Goal: Transaction & Acquisition: Purchase product/service

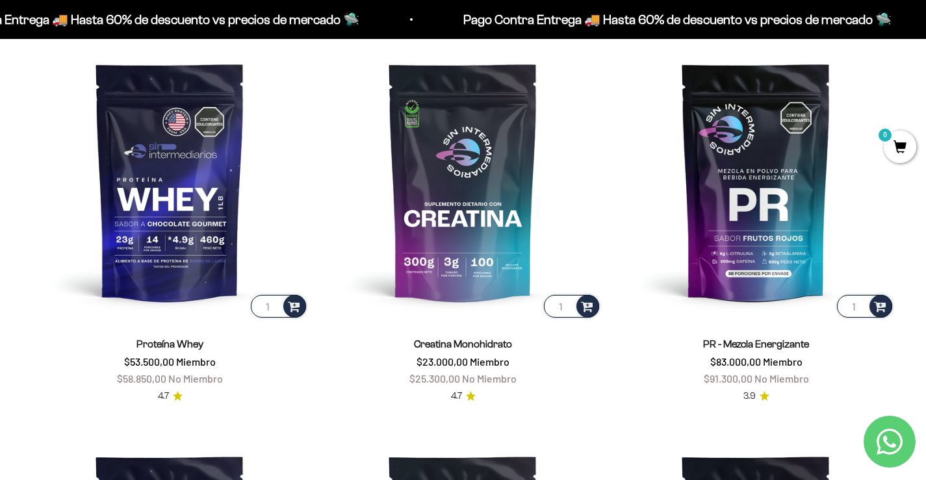
scroll to position [585, 0]
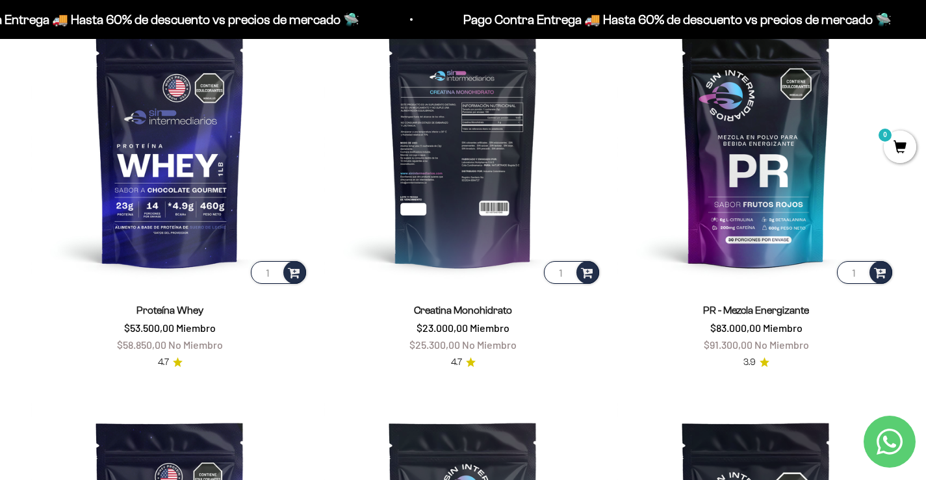
click at [420, 112] on img at bounding box center [462, 147] width 277 height 277
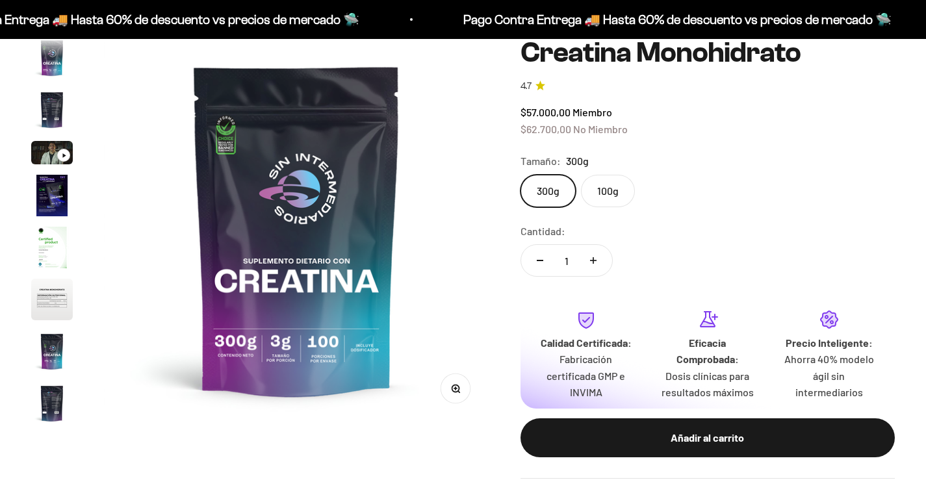
scroll to position [53, 0]
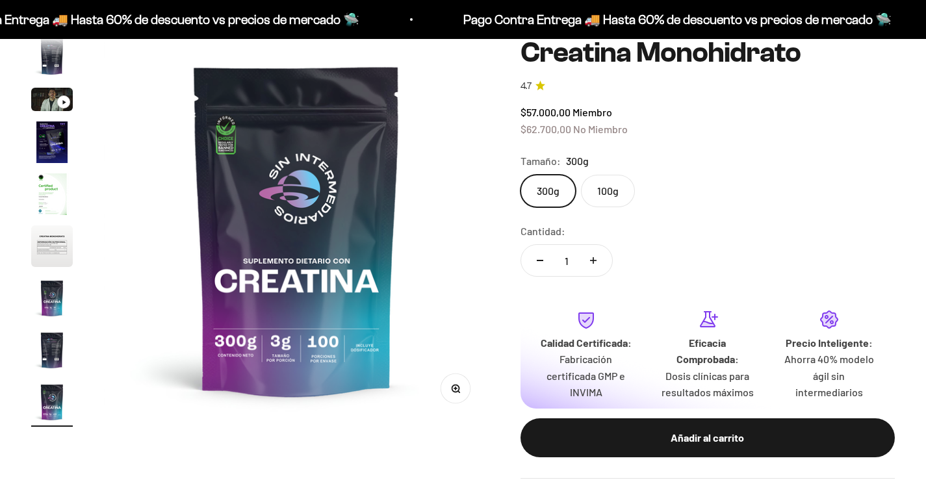
click at [612, 193] on label "100g" at bounding box center [608, 191] width 54 height 32
click at [521, 175] on input "100g" at bounding box center [520, 174] width 1 height 1
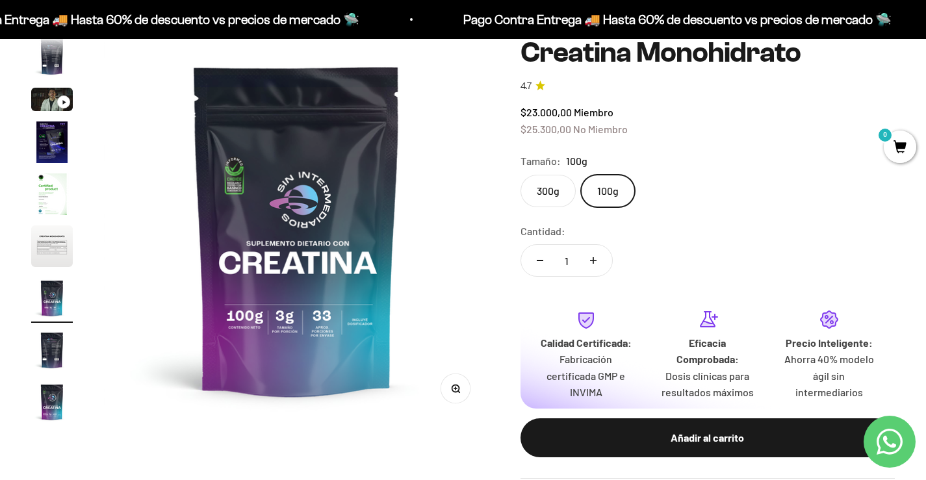
click at [539, 194] on label "300g" at bounding box center [548, 191] width 55 height 32
click at [521, 175] on input "300g" at bounding box center [520, 174] width 1 height 1
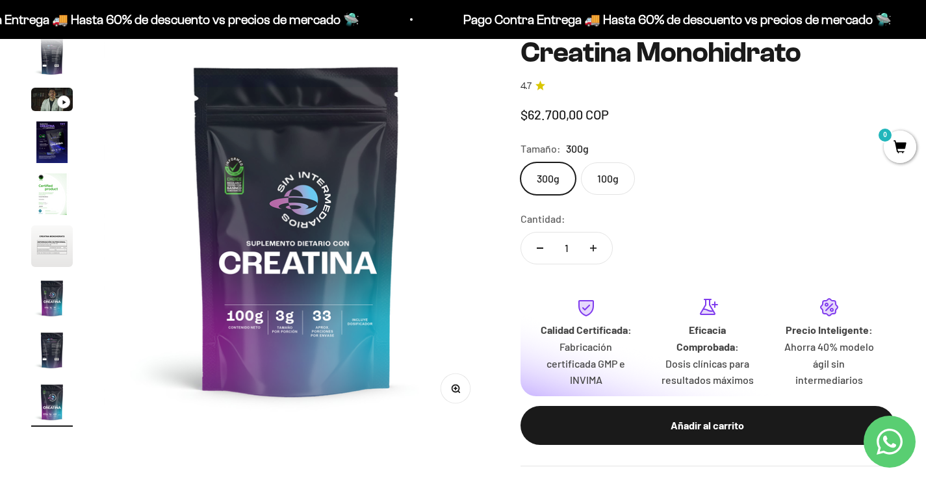
scroll to position [0, 3205]
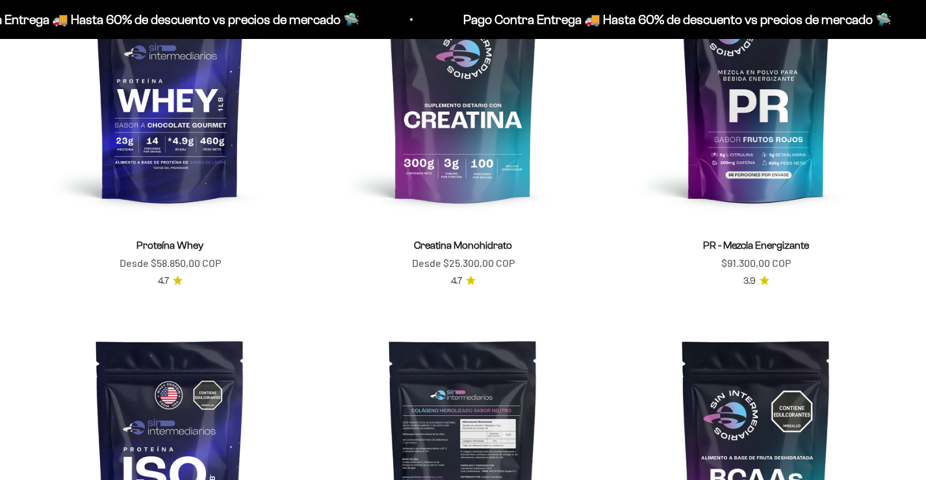
scroll to position [650, 0]
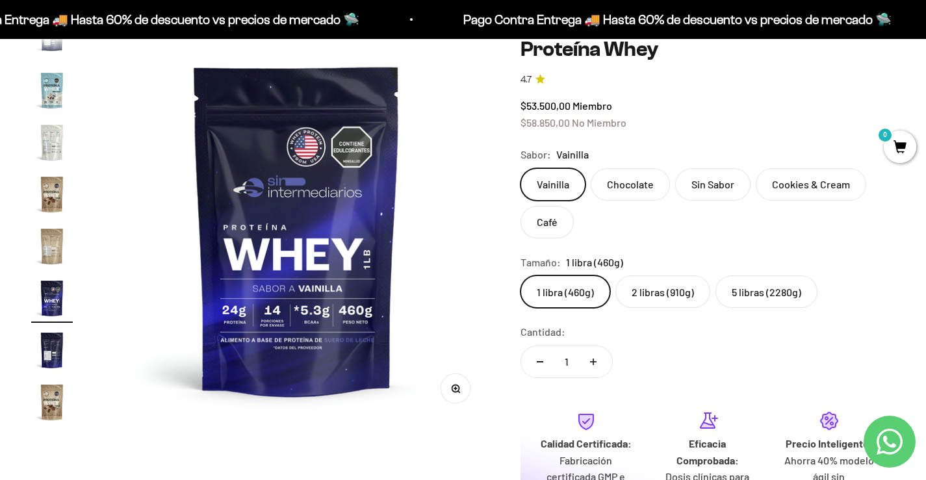
scroll to position [0, 6811]
click at [547, 215] on label "Café" at bounding box center [547, 222] width 53 height 32
click at [521, 168] on input "Café" at bounding box center [520, 168] width 1 height 1
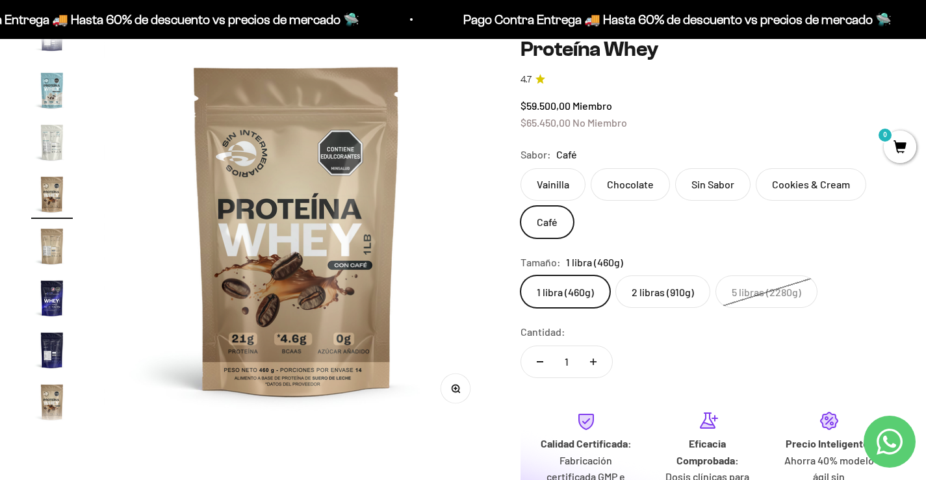
scroll to position [544, 0]
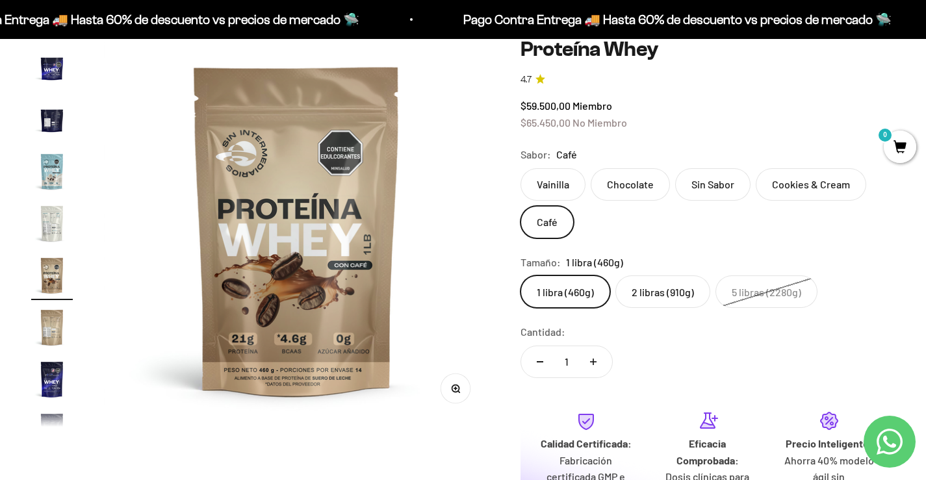
click at [561, 181] on label "Vainilla" at bounding box center [553, 184] width 65 height 32
click at [521, 168] on input "Vainilla" at bounding box center [520, 168] width 1 height 1
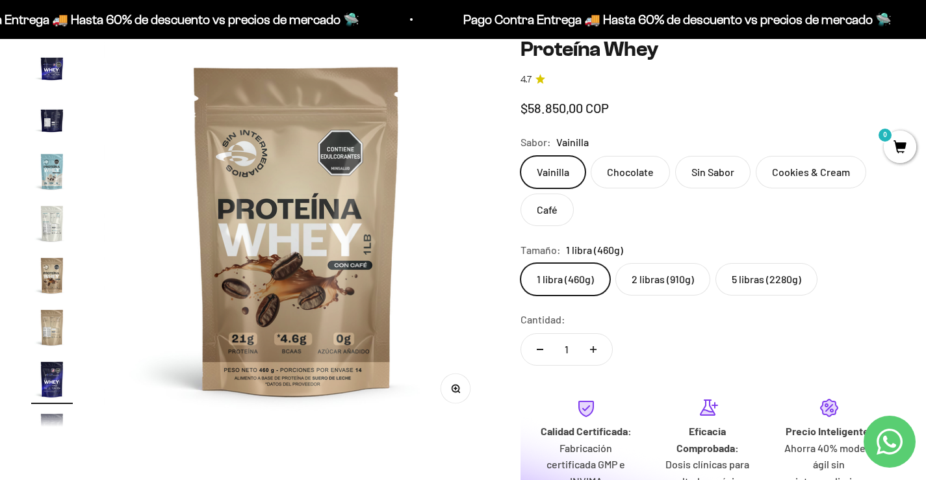
scroll to position [625, 0]
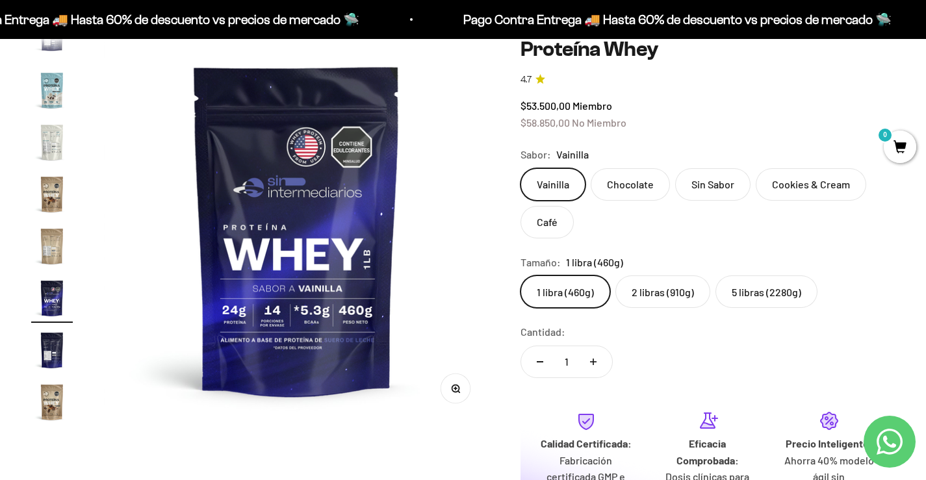
click at [649, 195] on label "Chocolate" at bounding box center [630, 184] width 79 height 32
click at [521, 168] on input "Chocolate" at bounding box center [520, 168] width 1 height 1
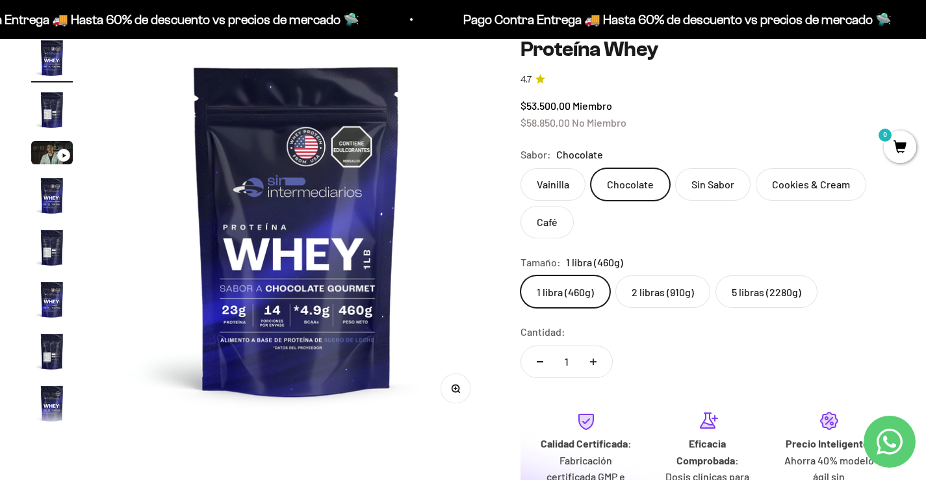
click at [696, 194] on label "Sin Sabor" at bounding box center [712, 184] width 75 height 32
click at [521, 168] on input "Sin Sabor" at bounding box center [520, 168] width 1 height 1
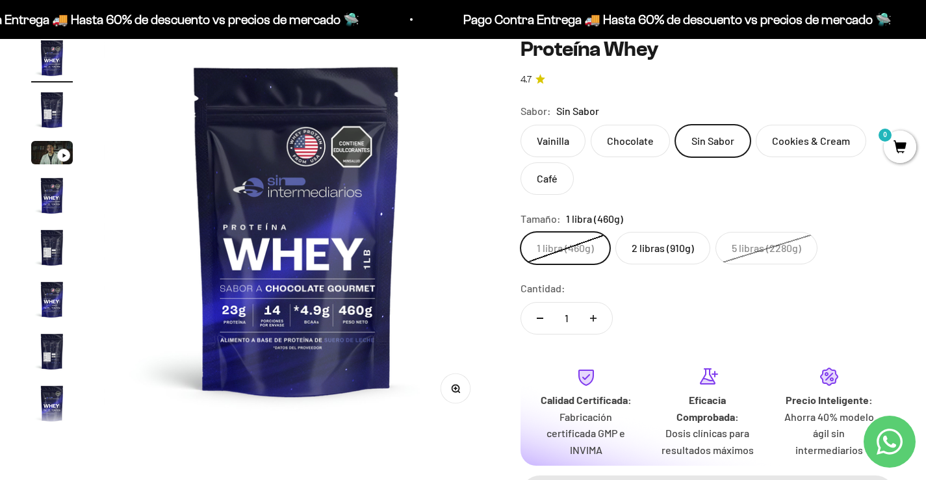
click at [636, 133] on label "Chocolate" at bounding box center [630, 141] width 79 height 32
click at [521, 125] on input "Chocolate" at bounding box center [520, 124] width 1 height 1
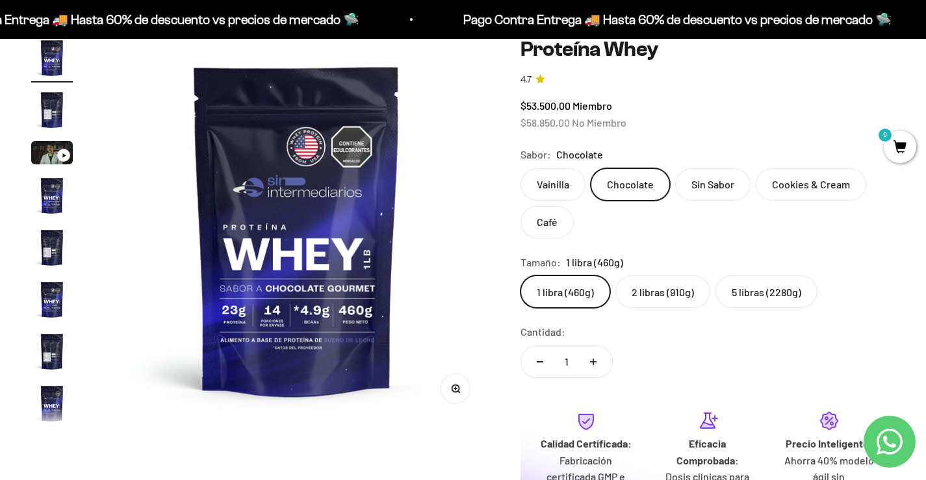
drag, startPoint x: 752, startPoint y: 177, endPoint x: 743, endPoint y: 185, distance: 11.5
click at [752, 177] on div "Vainilla Chocolate Sin Sabor Cookies & Cream Café" at bounding box center [708, 203] width 374 height 70
click at [726, 188] on label "Sin Sabor" at bounding box center [712, 184] width 75 height 32
click at [521, 168] on input "Sin Sabor" at bounding box center [520, 168] width 1 height 1
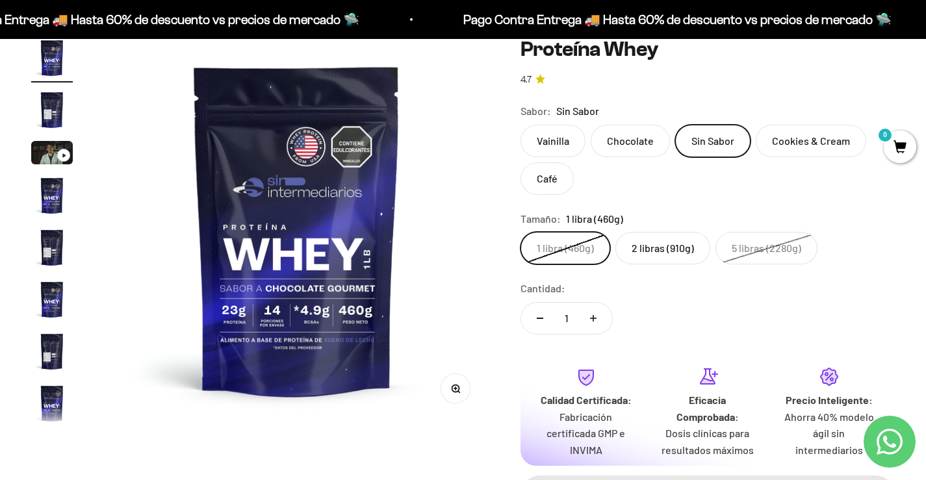
click at [641, 154] on label "Chocolate" at bounding box center [630, 141] width 79 height 32
click at [521, 125] on input "Chocolate" at bounding box center [520, 124] width 1 height 1
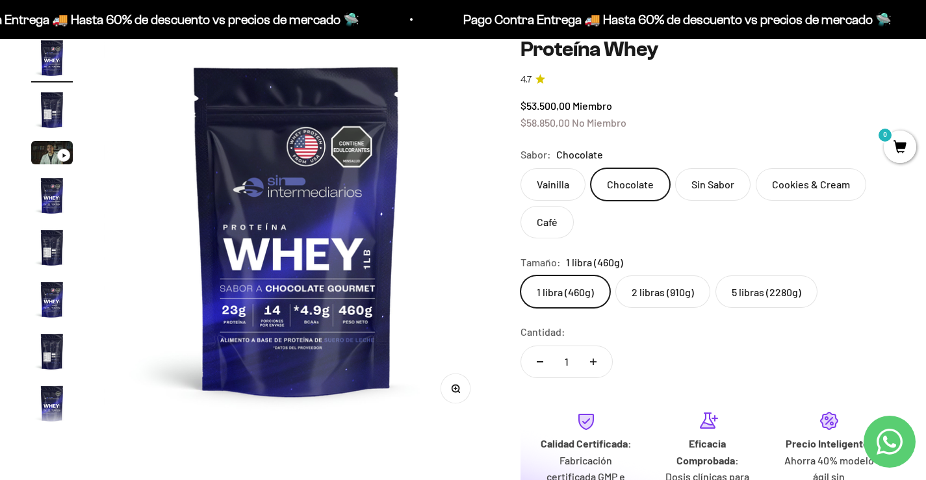
click at [560, 176] on label "Vainilla" at bounding box center [553, 184] width 65 height 32
click at [521, 168] on input "Vainilla" at bounding box center [520, 168] width 1 height 1
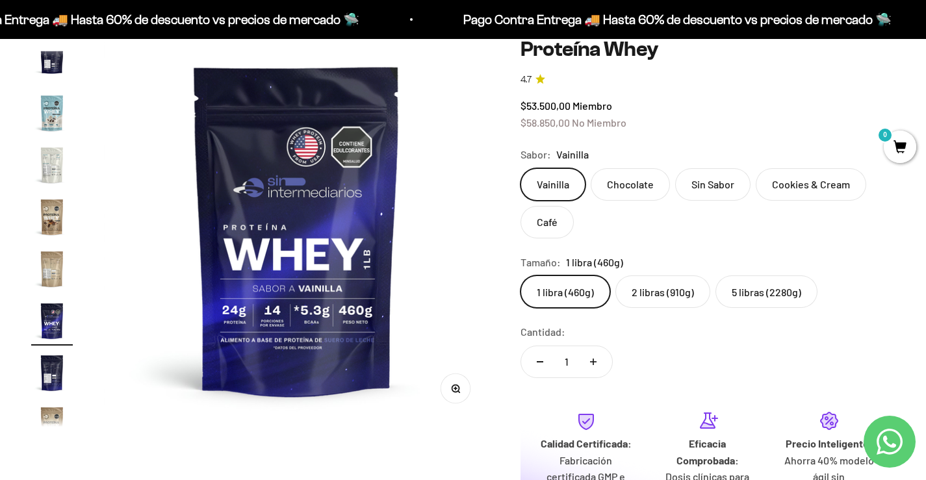
scroll to position [625, 0]
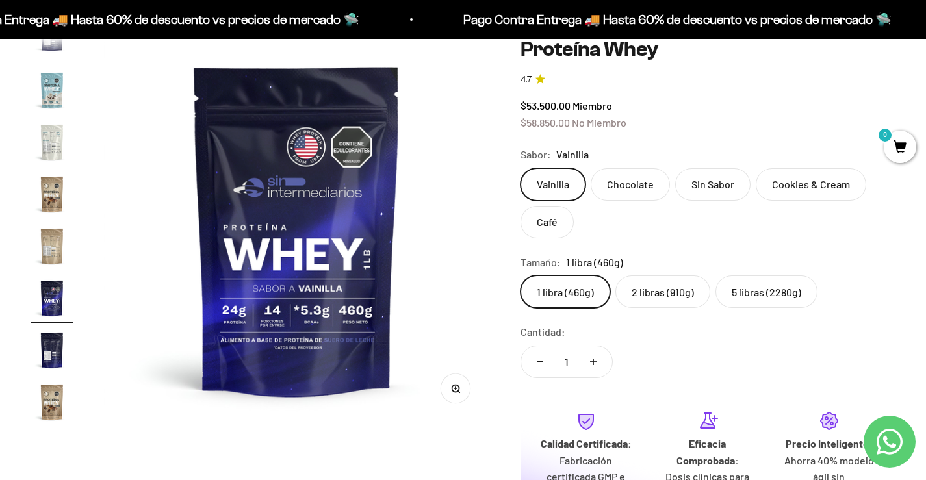
click at [633, 175] on label "Chocolate" at bounding box center [630, 184] width 79 height 32
click at [521, 168] on input "Chocolate" at bounding box center [520, 168] width 1 height 1
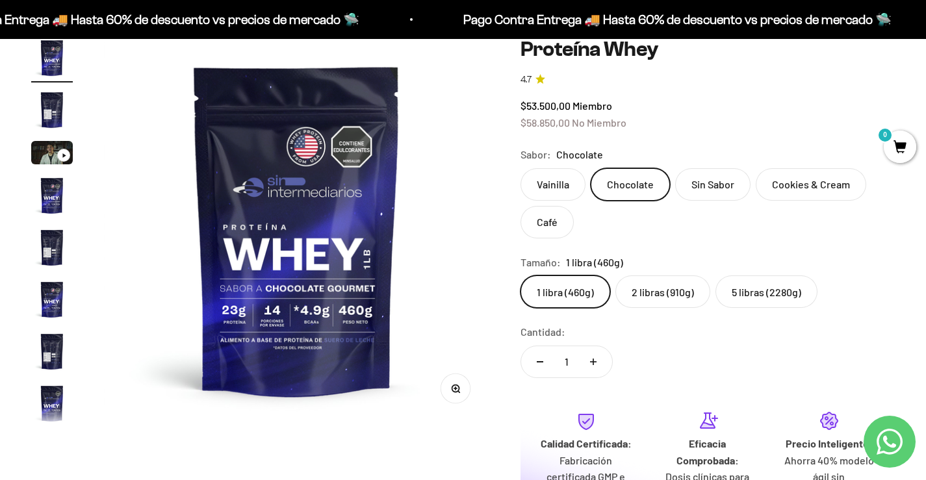
click at [567, 172] on label "Vainilla" at bounding box center [553, 184] width 65 height 32
click at [521, 168] on input "Vainilla" at bounding box center [520, 168] width 1 height 1
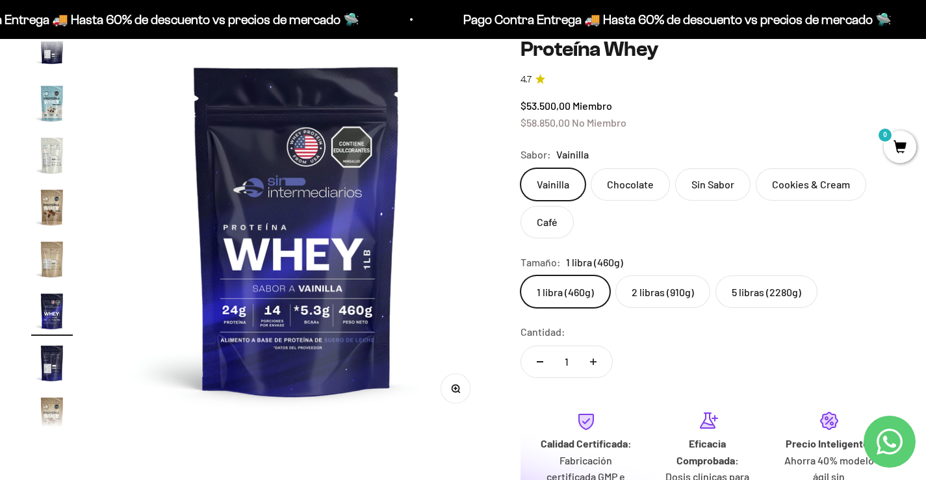
scroll to position [625, 0]
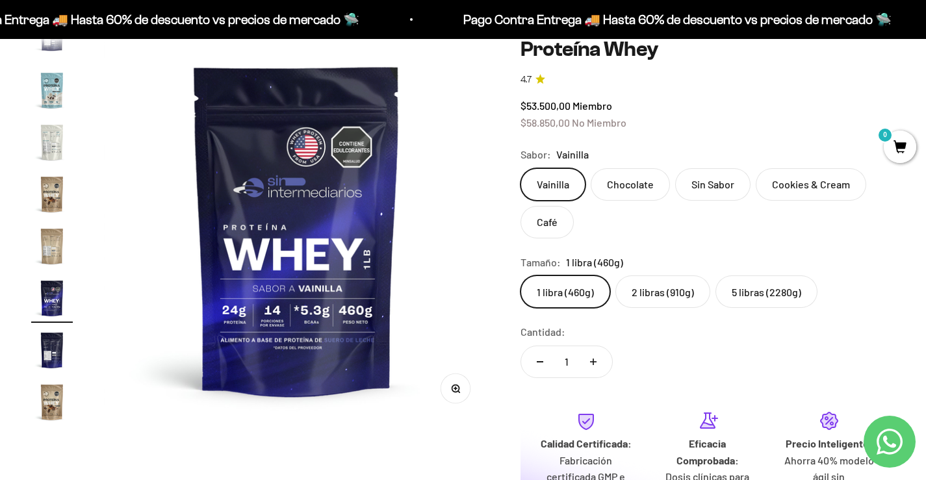
click at [818, 197] on label "Cookies & Cream" at bounding box center [811, 184] width 110 height 32
click at [521, 168] on input "Cookies & Cream" at bounding box center [520, 168] width 1 height 1
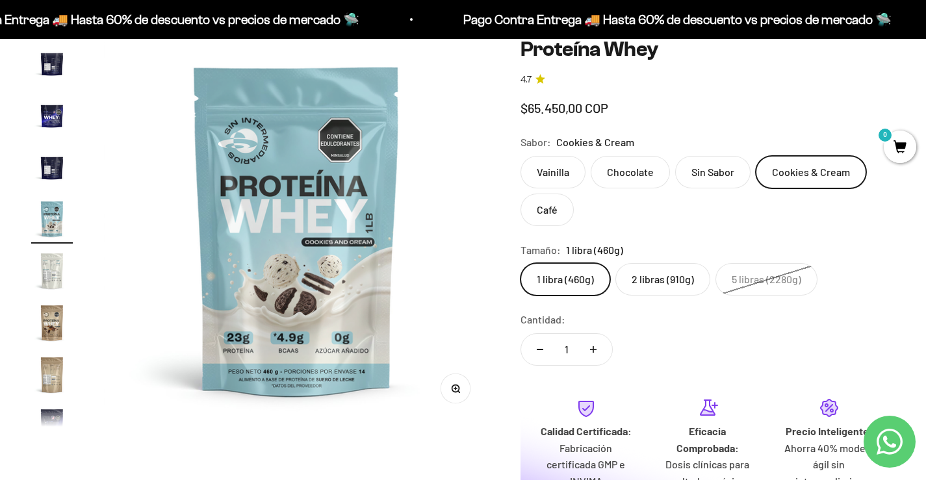
scroll to position [440, 0]
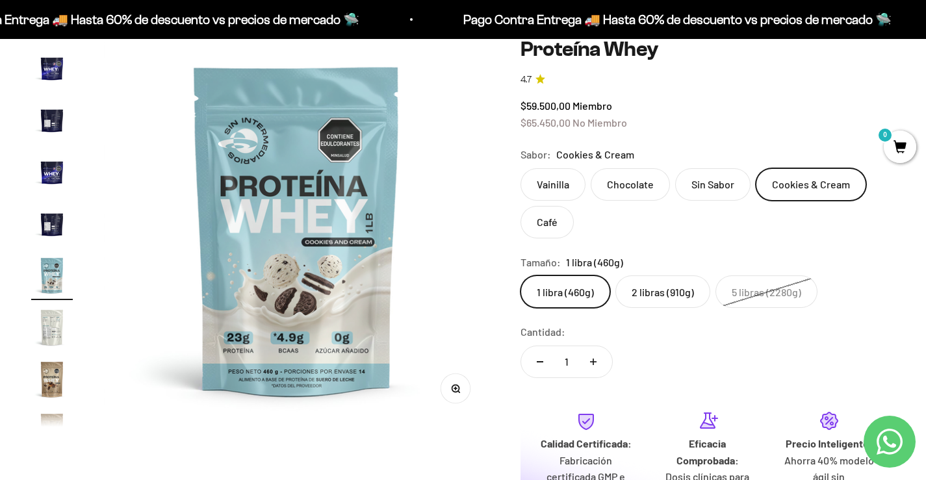
click at [558, 179] on label "Vainilla" at bounding box center [553, 184] width 65 height 32
click at [521, 168] on input "Vainilla" at bounding box center [520, 168] width 1 height 1
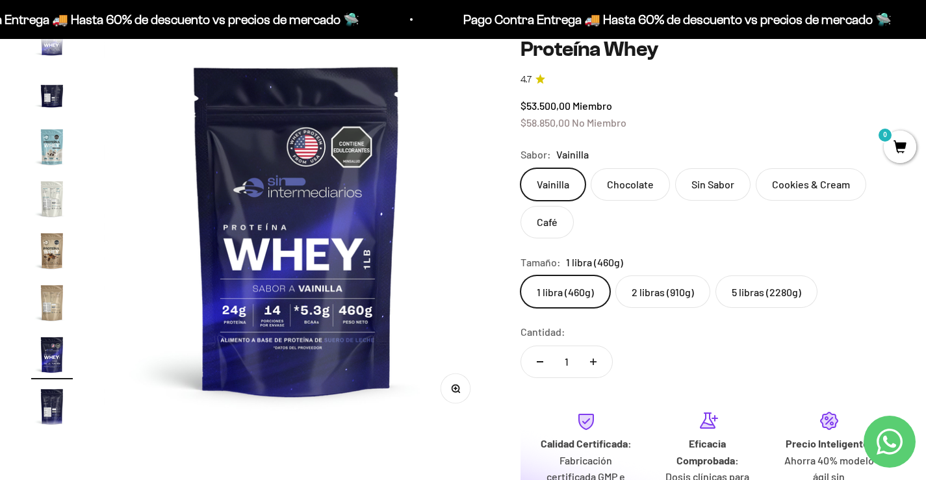
scroll to position [625, 0]
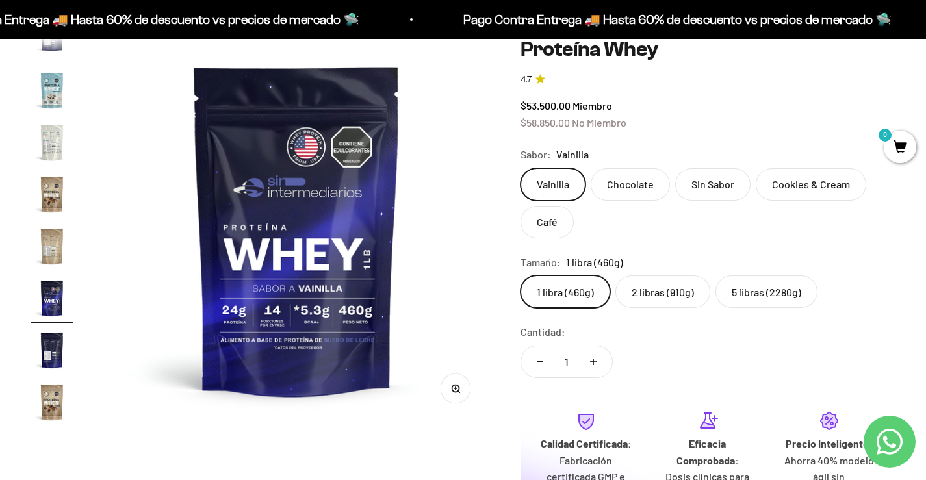
click at [678, 293] on label "2 libras (910g)" at bounding box center [662, 292] width 95 height 32
click at [521, 276] on input "2 libras (910g)" at bounding box center [520, 275] width 1 height 1
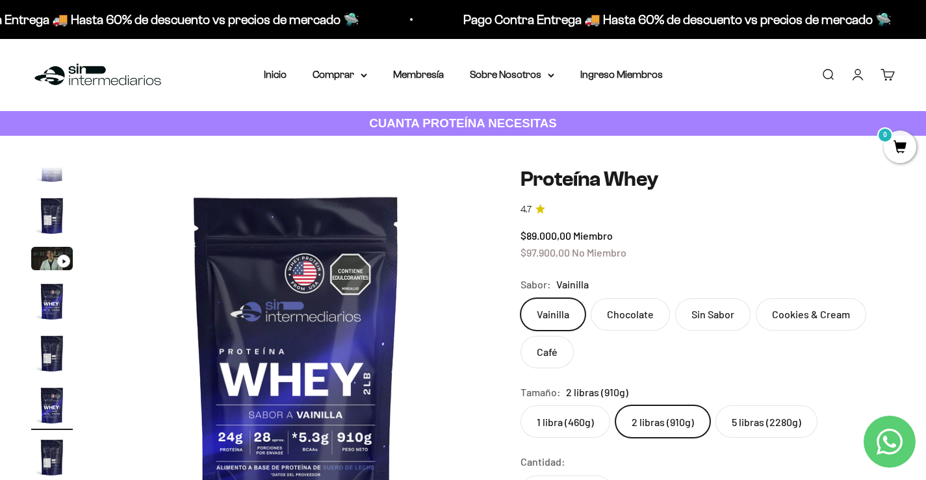
click at [487, 126] on strong "CUANTA PROTEÍNA NECESITAS" at bounding box center [463, 123] width 188 height 14
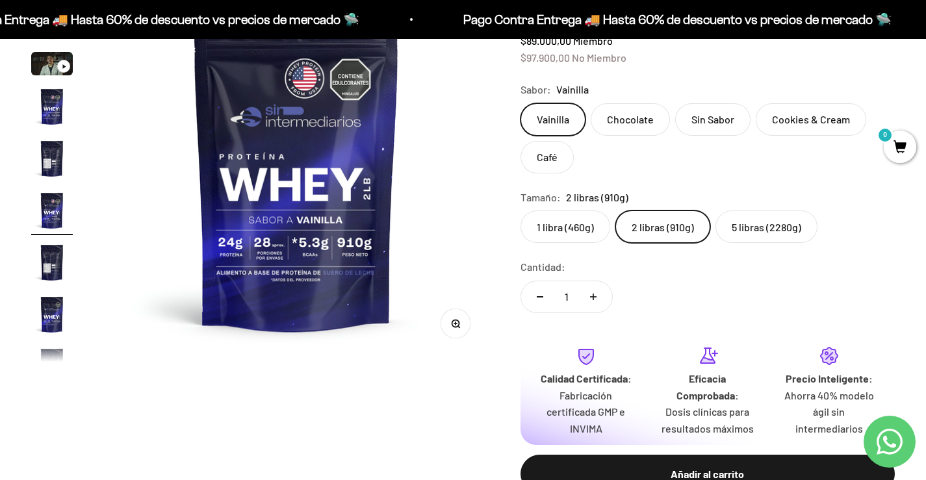
drag, startPoint x: 714, startPoint y: 468, endPoint x: 652, endPoint y: 329, distance: 152.2
click at [714, 467] on div "Añadir al carrito" at bounding box center [708, 474] width 322 height 17
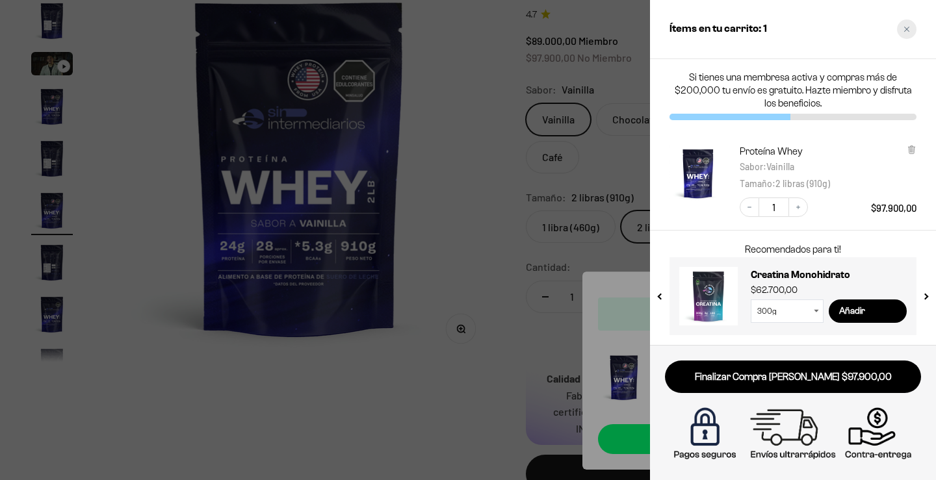
click at [906, 25] on div "Close cart" at bounding box center [906, 28] width 19 height 19
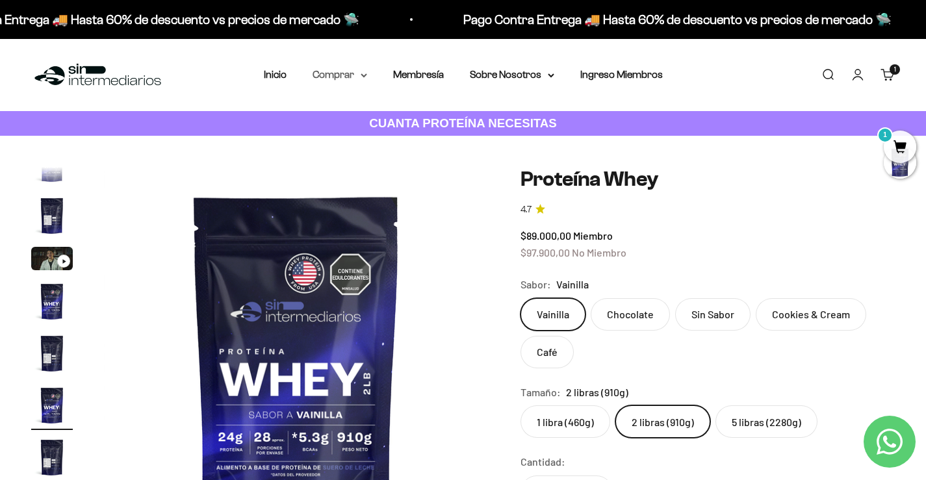
click at [361, 72] on summary "Comprar" at bounding box center [340, 74] width 55 height 17
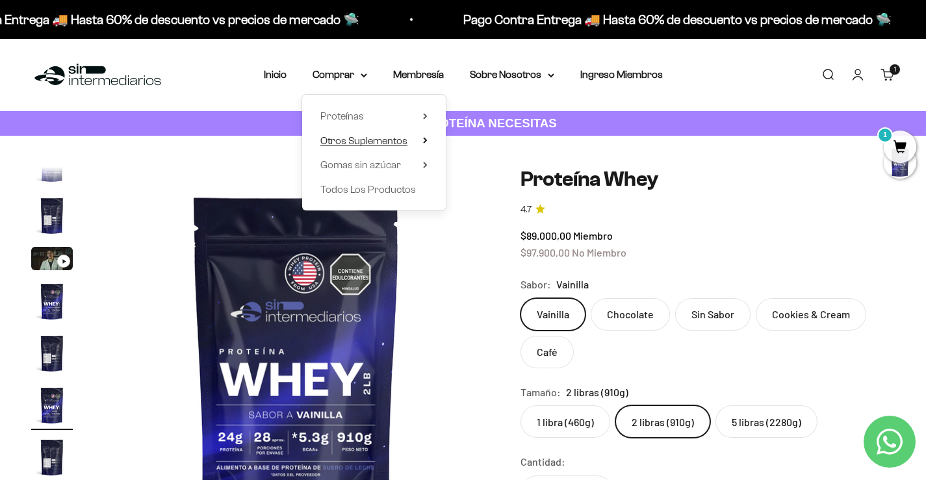
click at [420, 145] on summary "Otros Suplementos" at bounding box center [373, 141] width 107 height 17
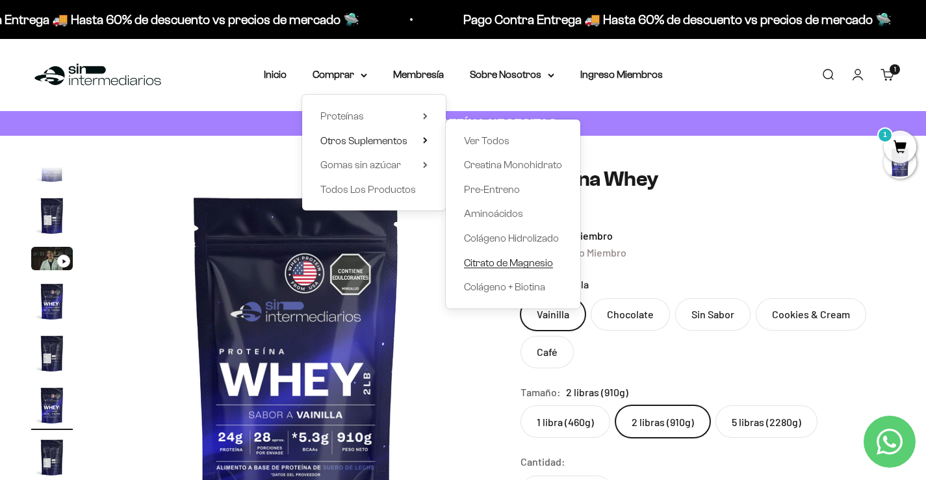
click at [506, 258] on span "Citrato de Magnesio" at bounding box center [508, 262] width 89 height 11
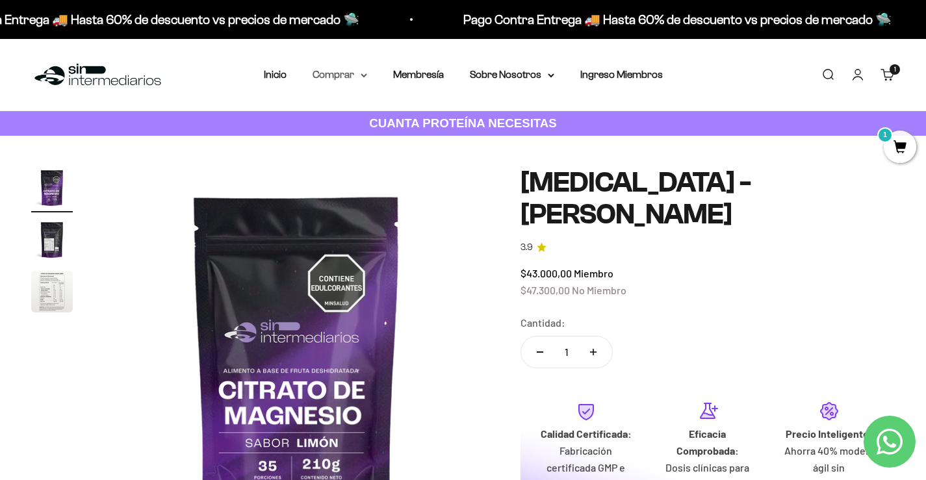
click at [353, 73] on summary "Comprar" at bounding box center [340, 74] width 55 height 17
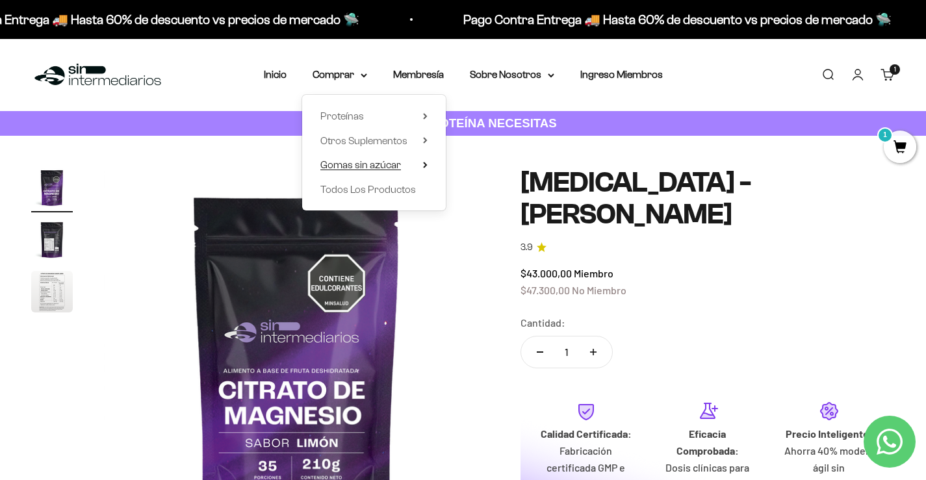
click at [420, 167] on summary "Gomas sin azúcar" at bounding box center [373, 165] width 107 height 17
click at [402, 113] on summary "Proteínas" at bounding box center [373, 116] width 107 height 17
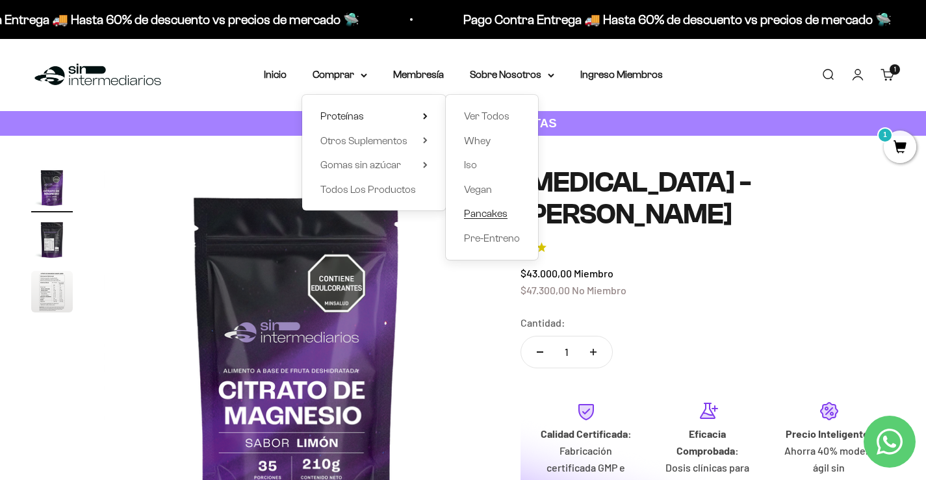
click at [504, 216] on span "Pancakes" at bounding box center [486, 213] width 44 height 11
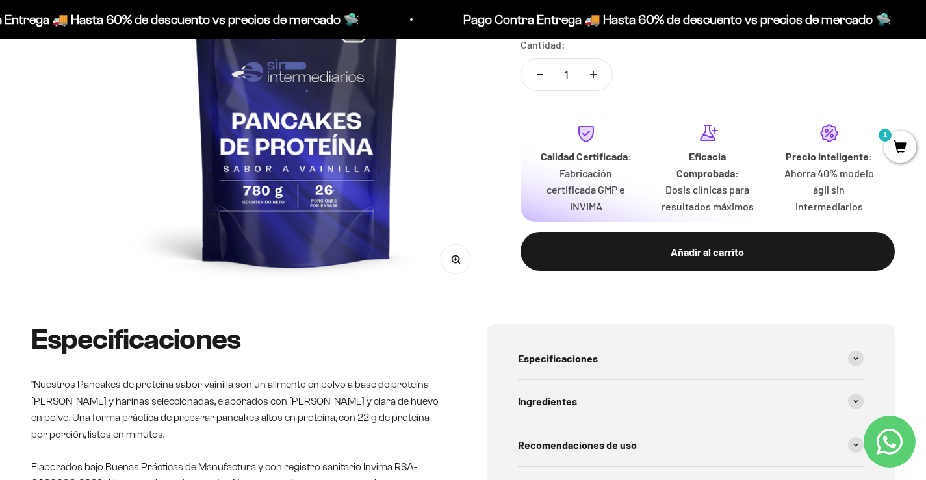
scroll to position [260, 0]
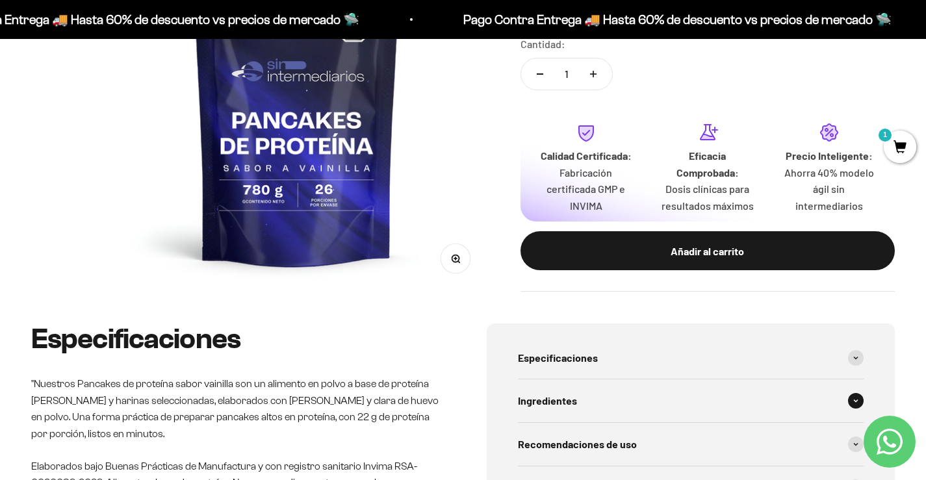
click at [657, 414] on div "Ingredientes" at bounding box center [691, 401] width 346 height 43
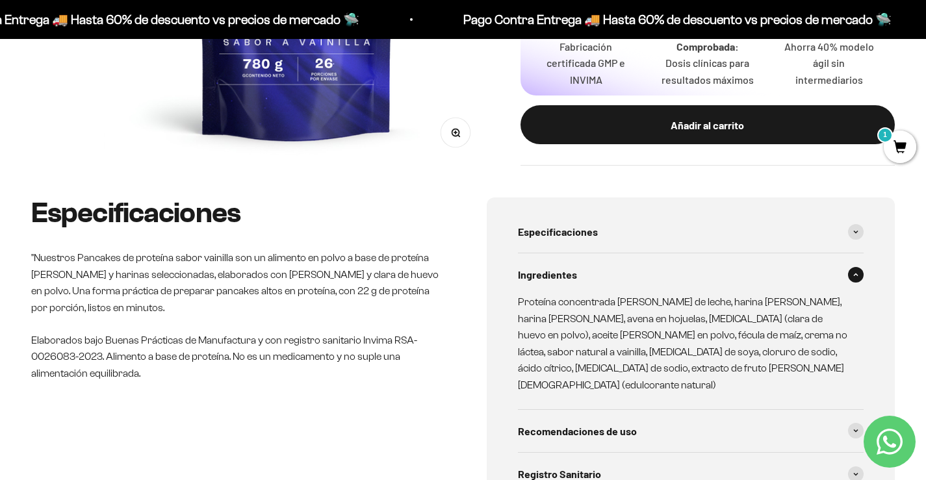
scroll to position [390, 0]
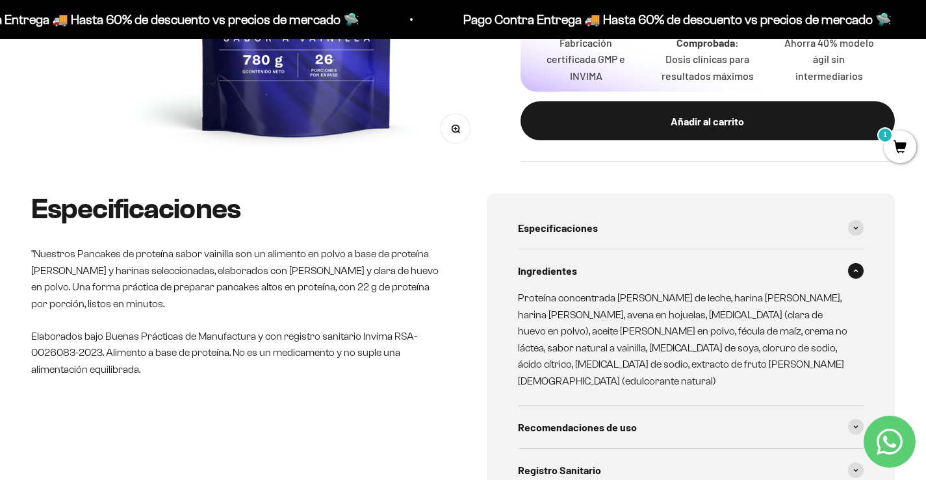
click at [705, 255] on div "Ingredientes" at bounding box center [691, 271] width 346 height 43
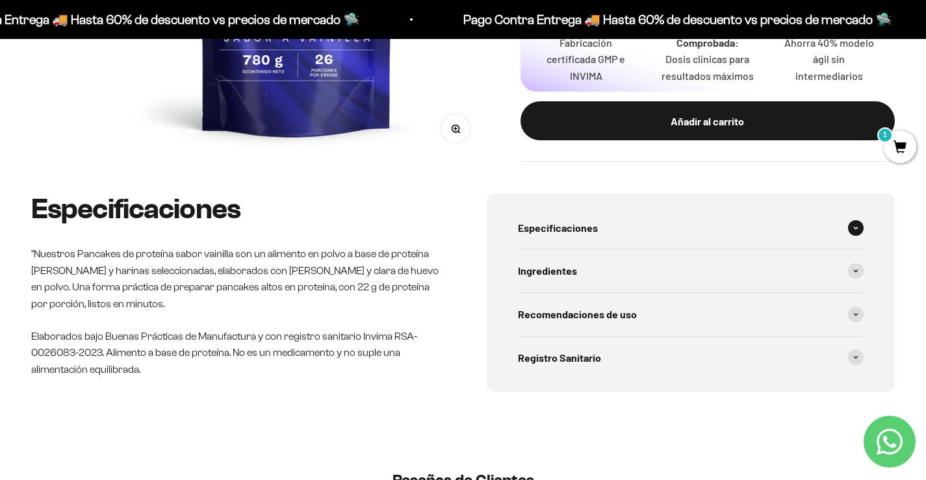
click at [695, 237] on div "Especificaciones" at bounding box center [691, 228] width 346 height 43
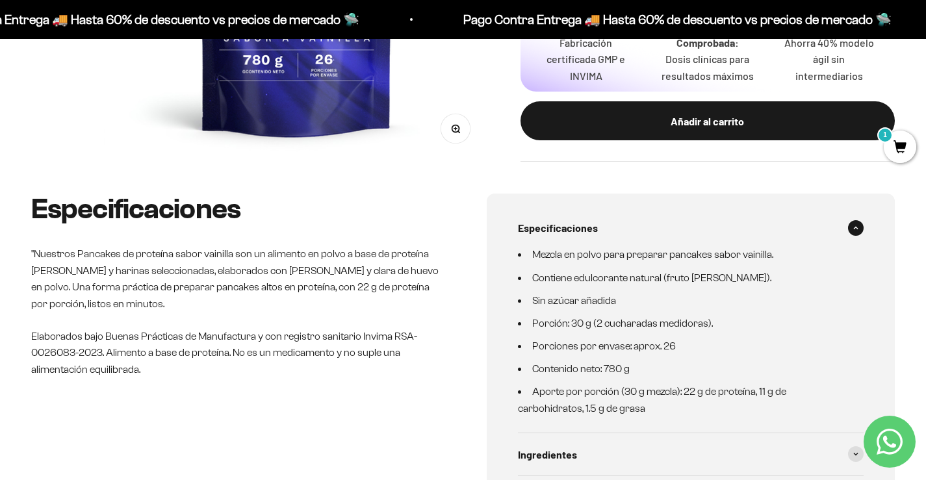
click at [695, 237] on div "Especificaciones" at bounding box center [691, 228] width 346 height 43
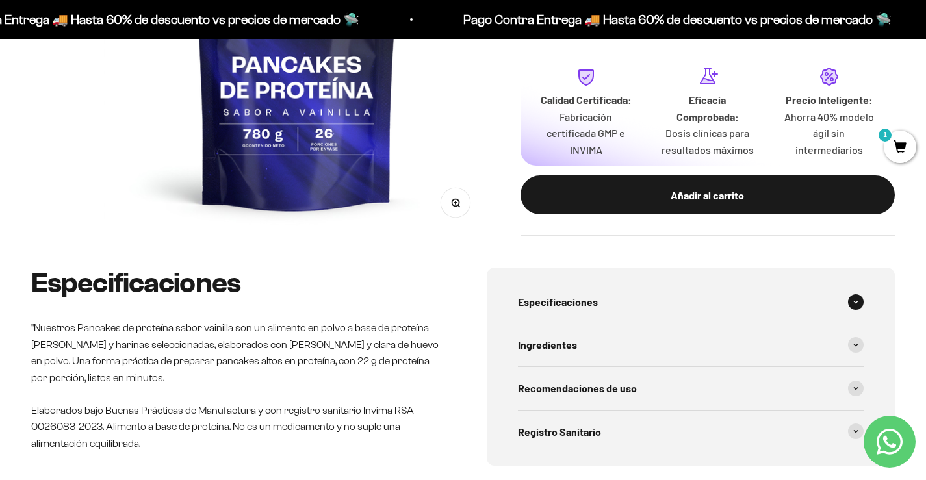
scroll to position [260, 0]
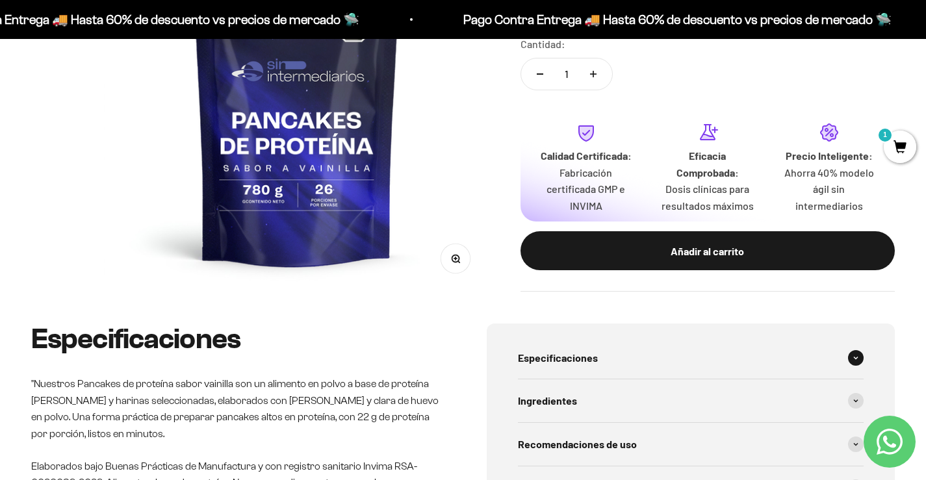
click at [630, 356] on div "Especificaciones" at bounding box center [691, 358] width 346 height 43
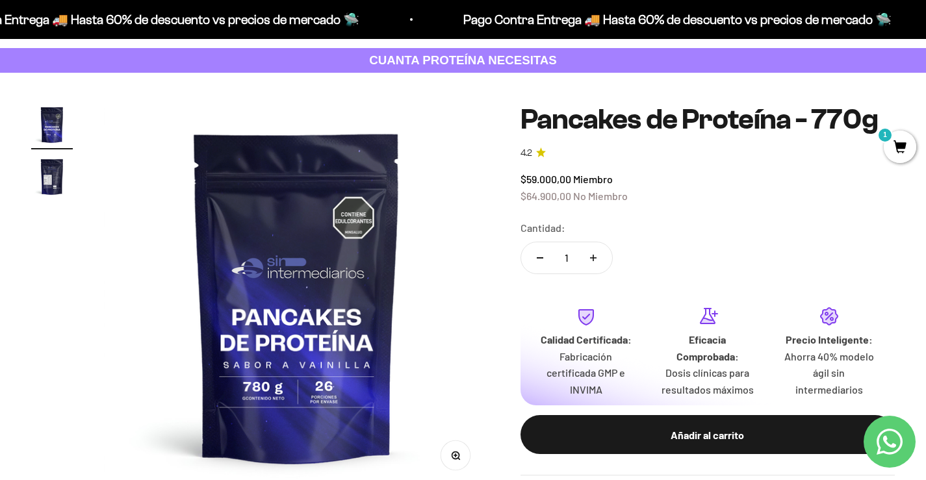
scroll to position [0, 0]
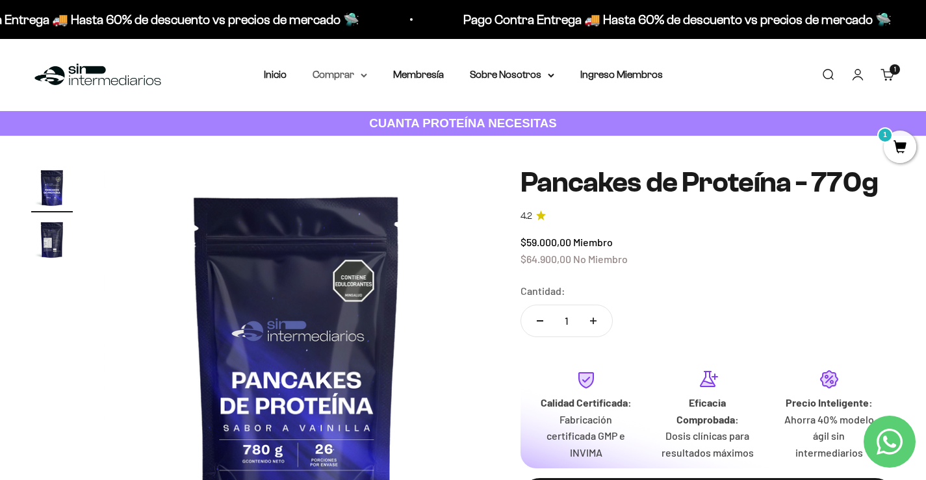
click at [363, 81] on summary "Comprar" at bounding box center [340, 74] width 55 height 17
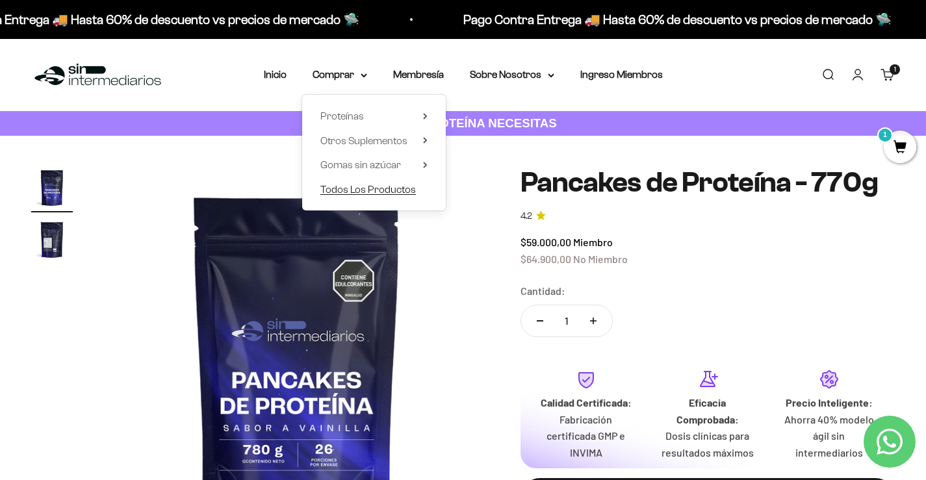
click at [354, 183] on span "Todos Los Productos" at bounding box center [368, 189] width 96 height 17
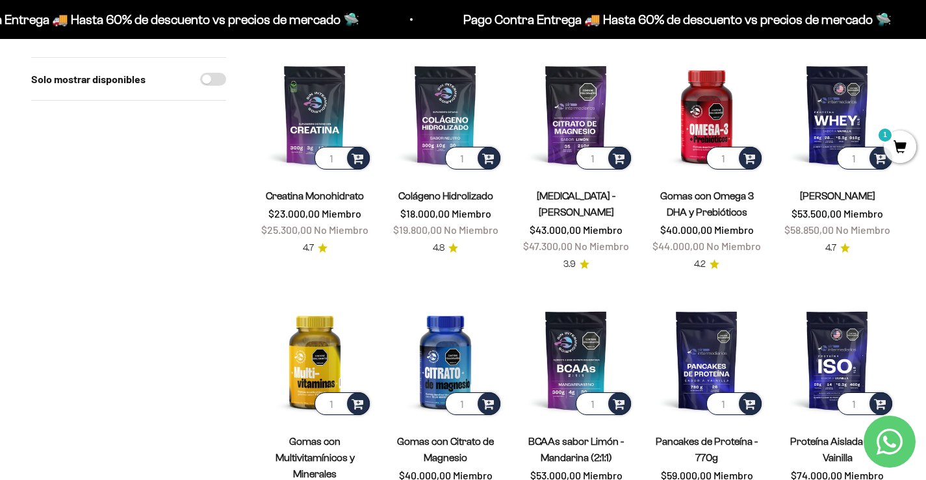
scroll to position [65, 0]
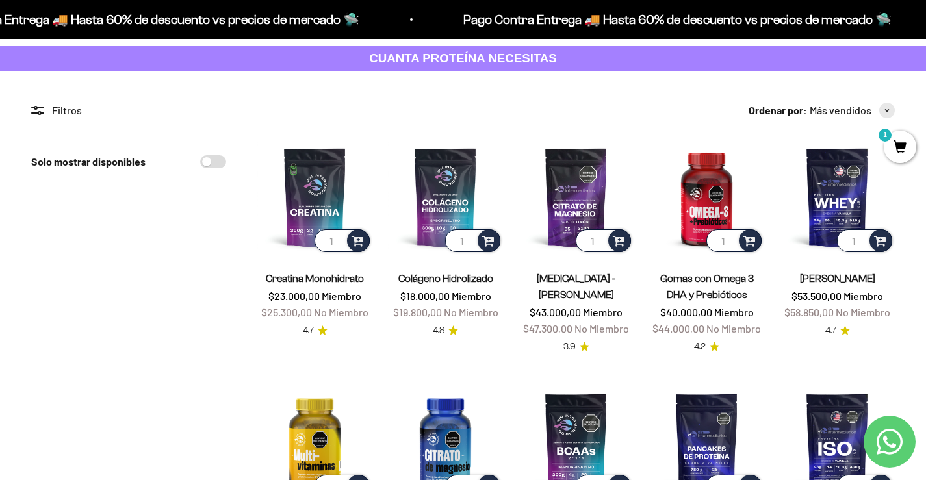
click at [572, 342] on span "3.9" at bounding box center [569, 347] width 12 height 14
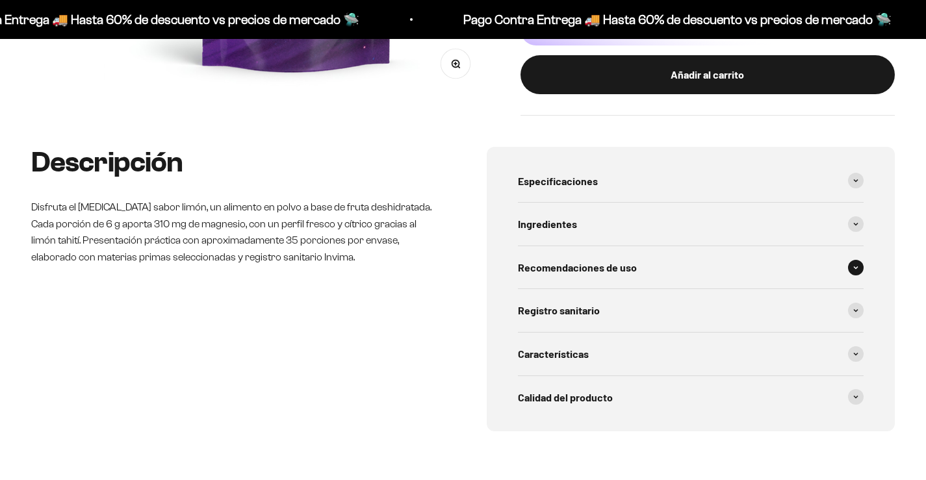
scroll to position [455, 0]
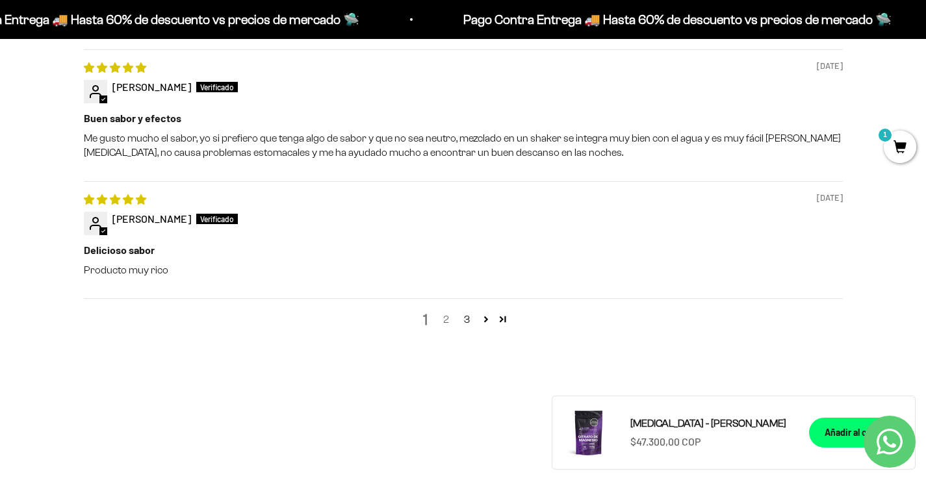
click at [439, 317] on link "2" at bounding box center [446, 320] width 21 height 16
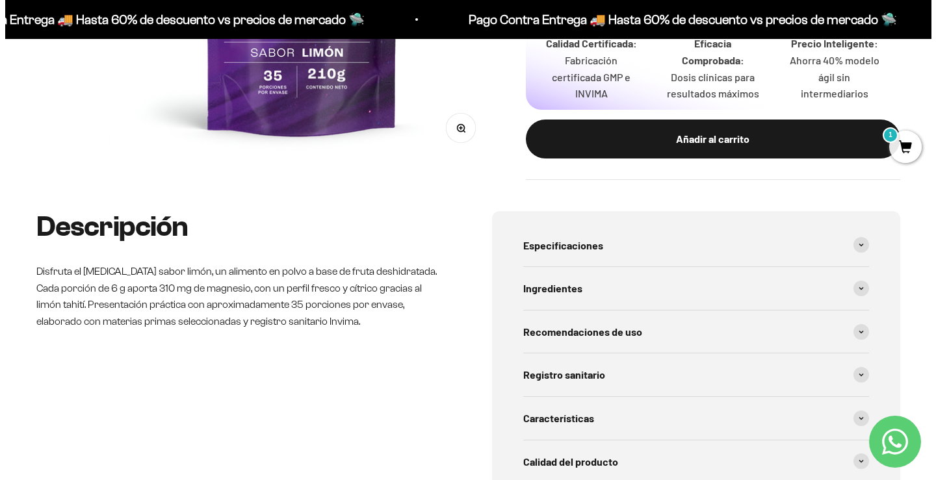
scroll to position [383, 0]
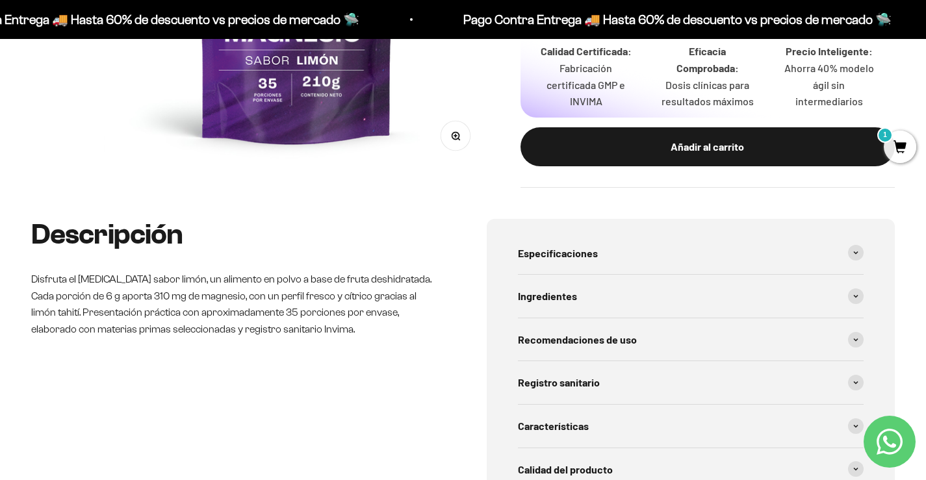
click at [914, 146] on span "1" at bounding box center [900, 147] width 32 height 32
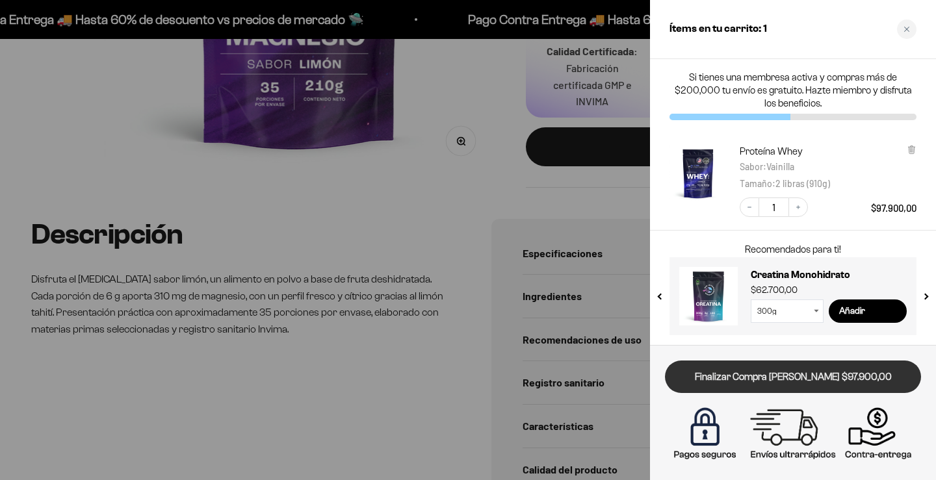
click at [849, 383] on link "Finalizar Compra [PERSON_NAME] $97.900,00" at bounding box center [793, 377] width 256 height 33
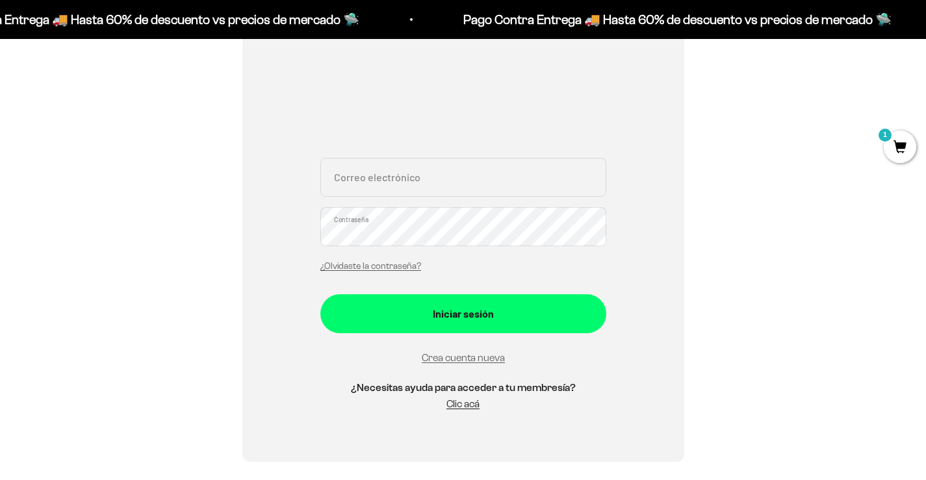
scroll to position [260, 0]
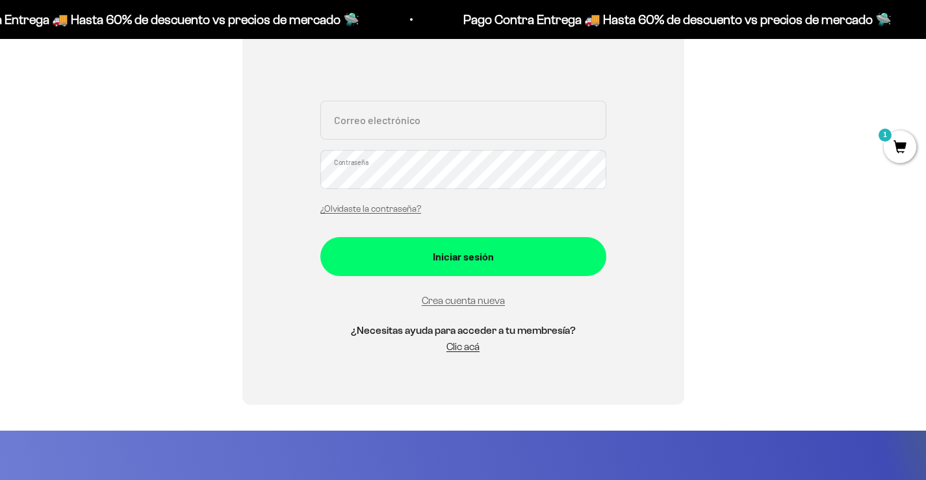
click at [437, 133] on input "Correo electrónico" at bounding box center [463, 120] width 286 height 39
type input "[EMAIL_ADDRESS][DOMAIN_NAME]"
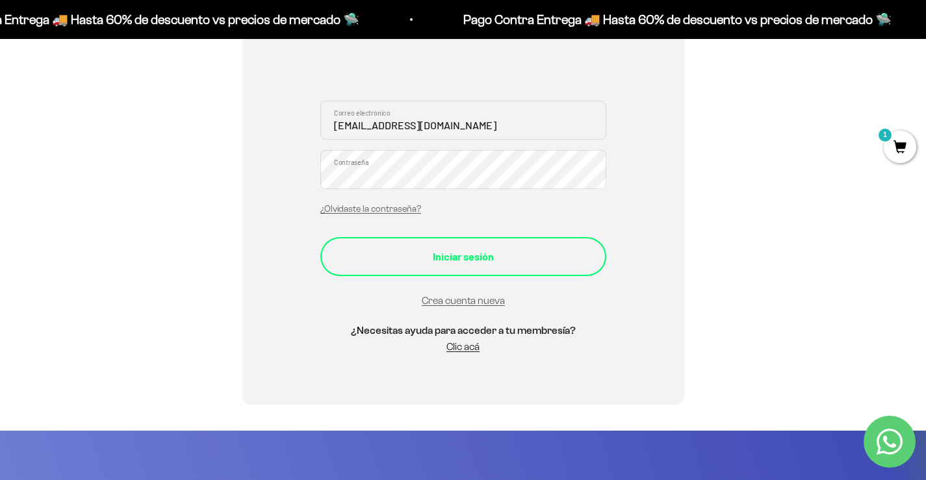
click at [416, 274] on button "Iniciar sesión" at bounding box center [463, 256] width 286 height 39
